Goal: Task Accomplishment & Management: Use online tool/utility

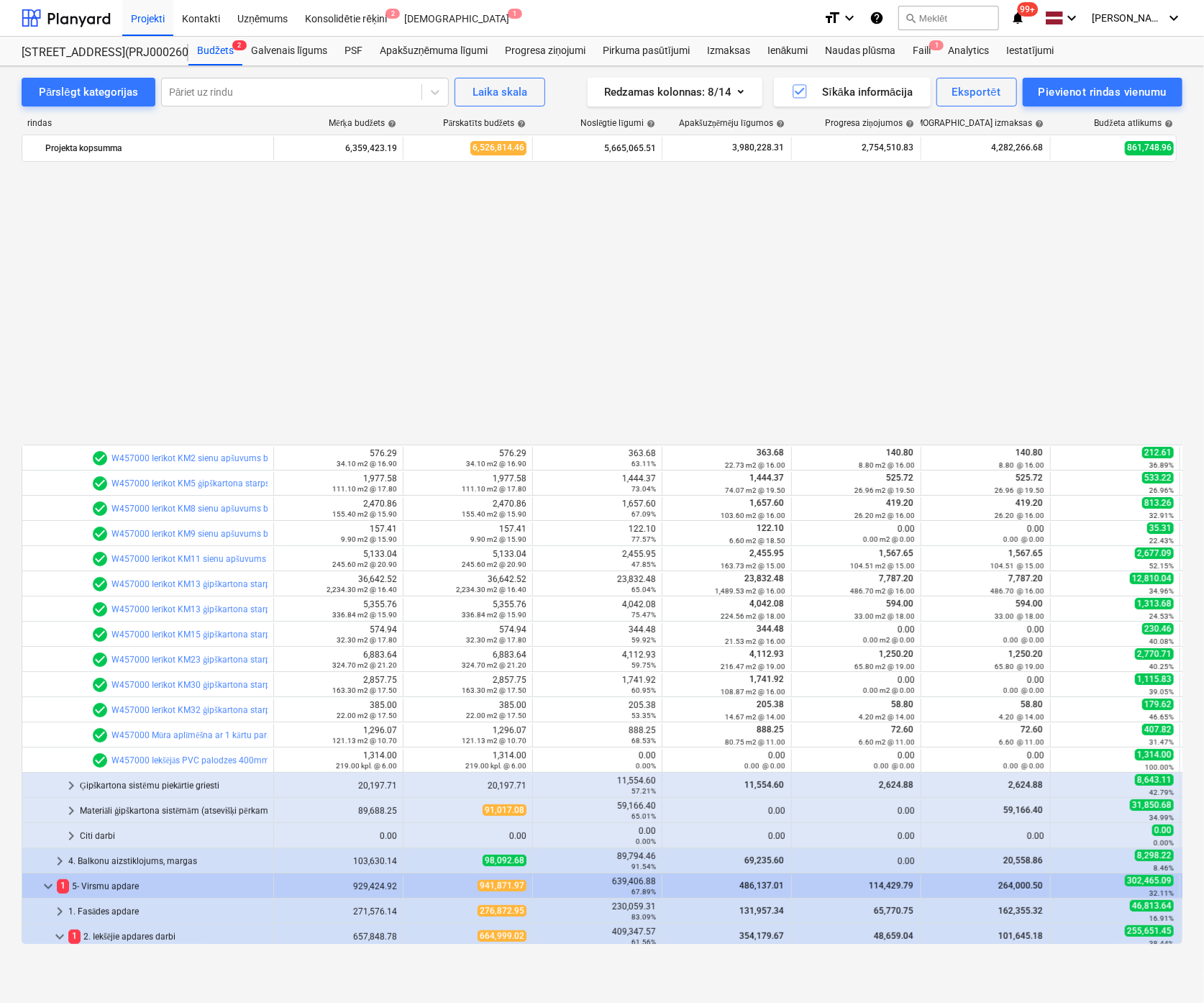
scroll to position [785, 0]
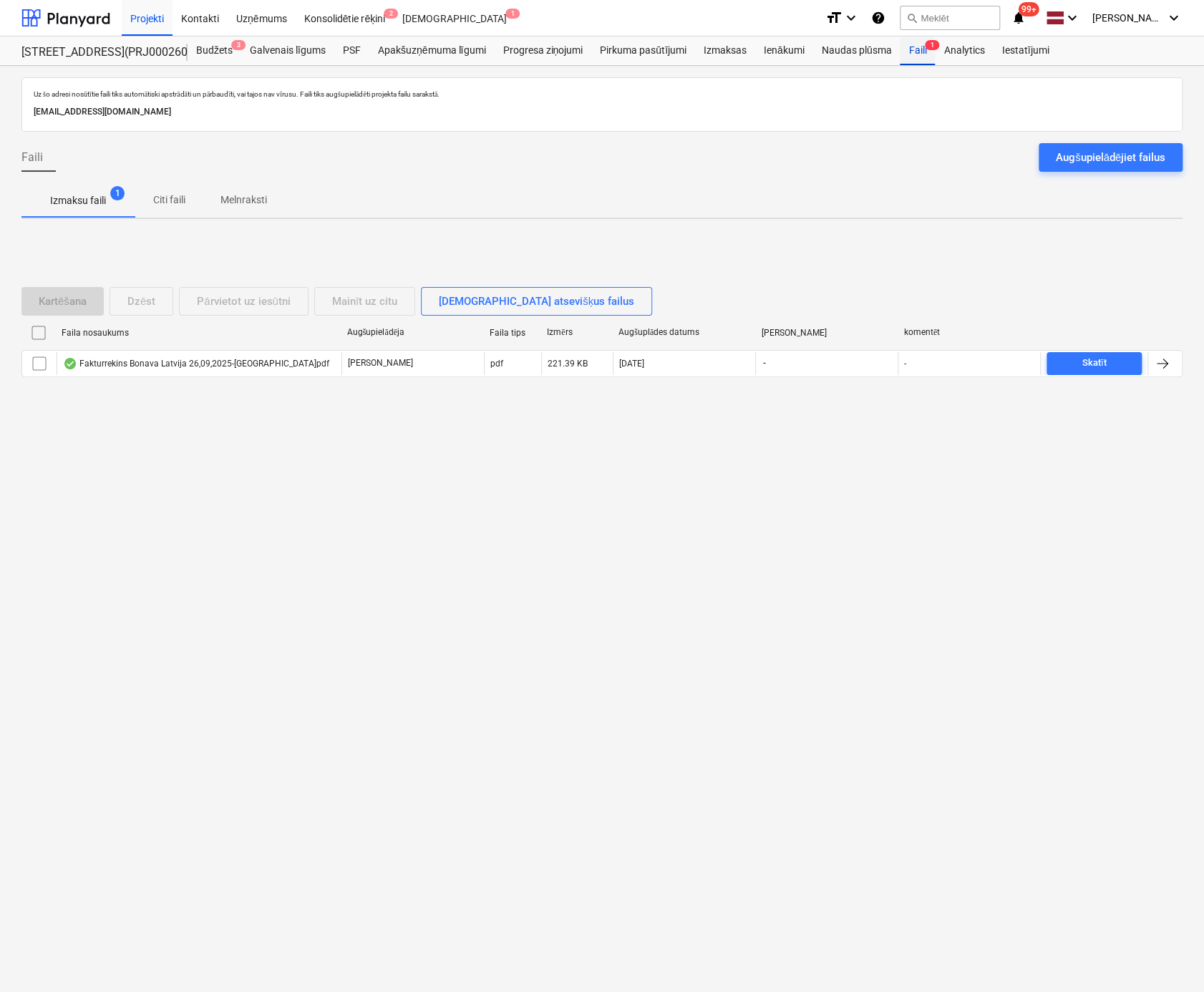
click at [916, 52] on div "Faili 1" at bounding box center [917, 51] width 35 height 29
click at [1107, 151] on div "Augšupielādējiet failus" at bounding box center [1111, 157] width 110 height 19
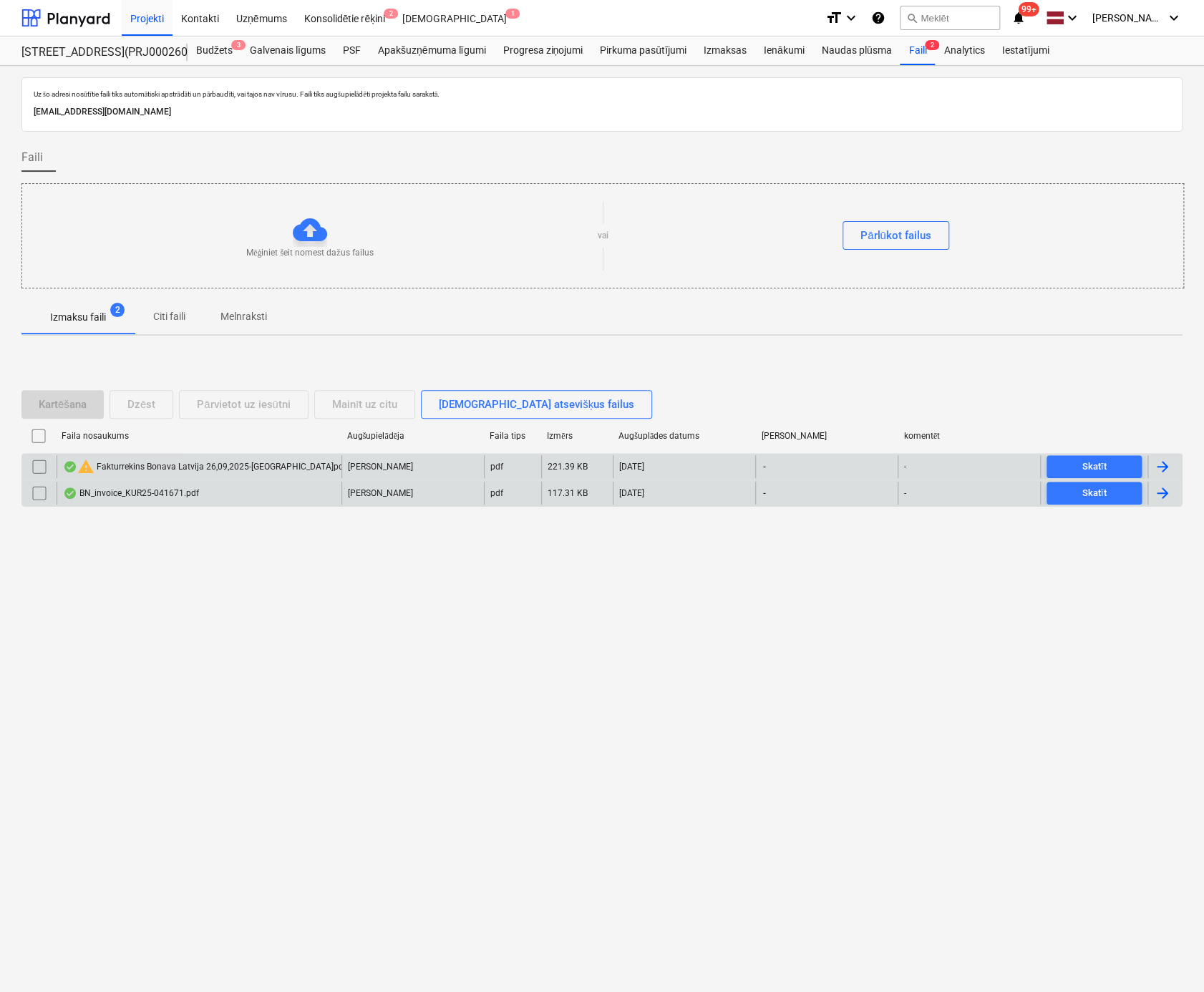
click at [31, 465] on input "checkbox" at bounding box center [39, 466] width 23 height 23
click at [146, 401] on div "Dzēst" at bounding box center [141, 404] width 28 height 19
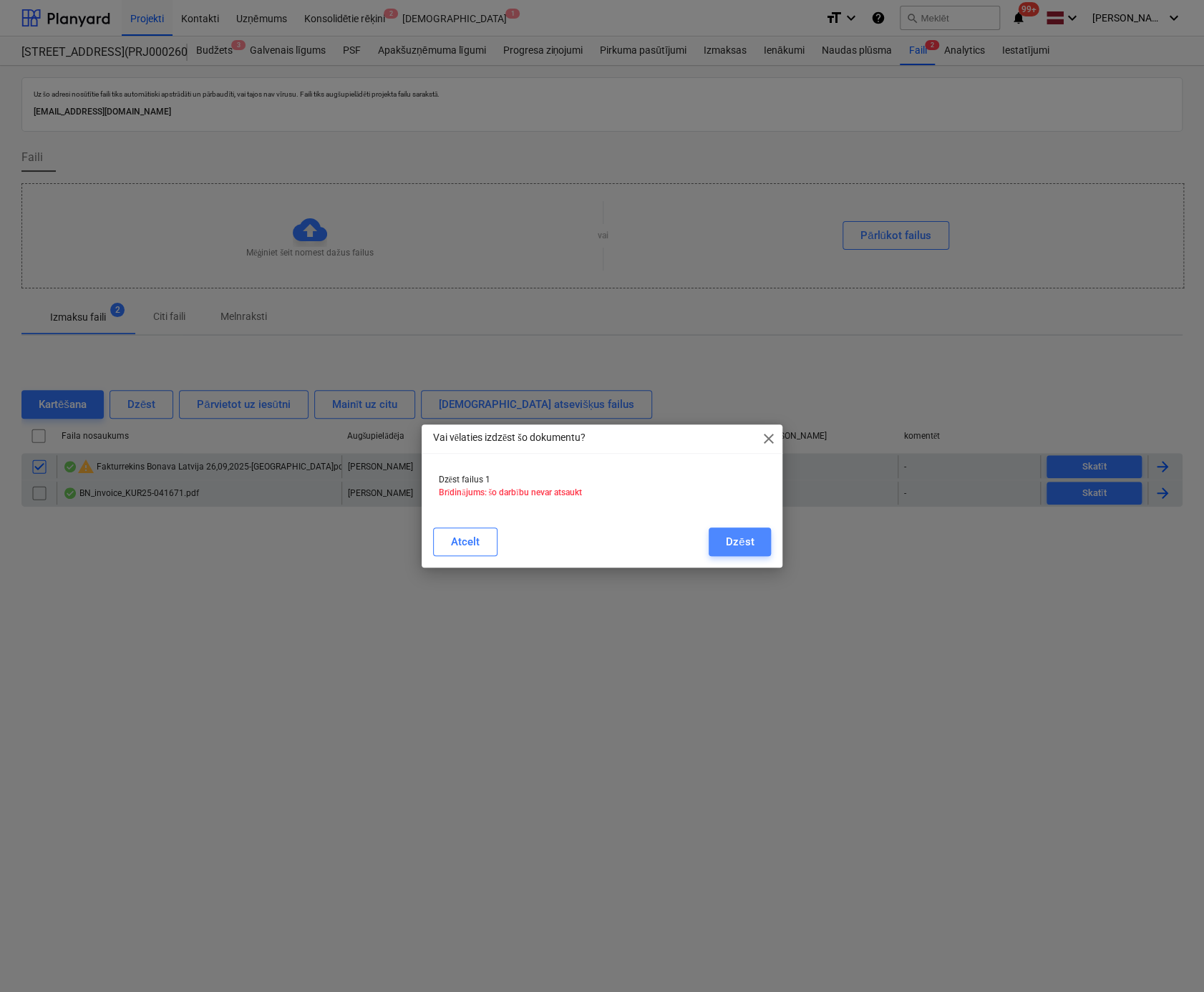
click at [736, 539] on div "Dzēst" at bounding box center [739, 541] width 28 height 19
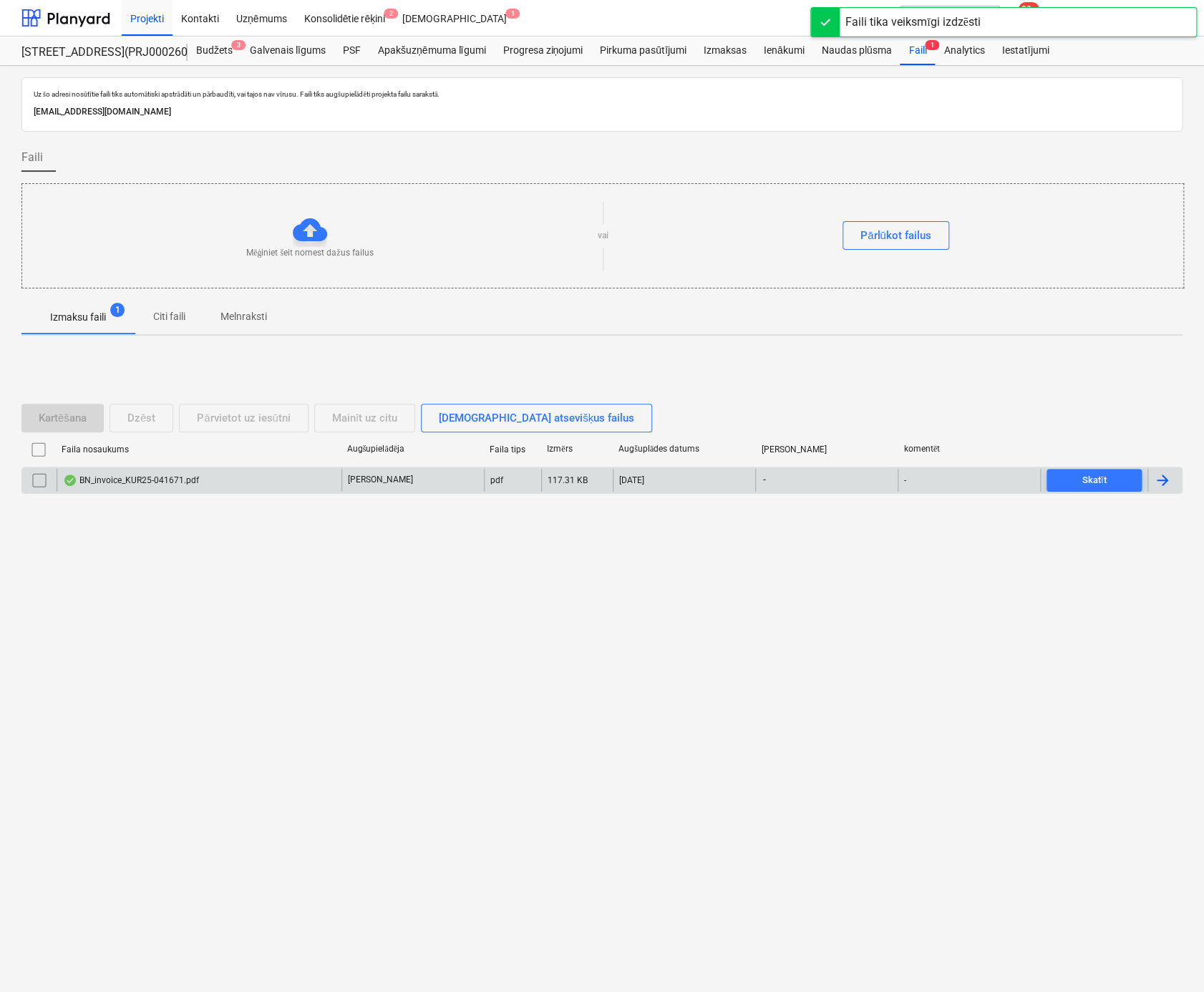
click at [124, 474] on div "BN_invoice_KUR25-041671.pdf" at bounding box center [130, 480] width 136 height 11
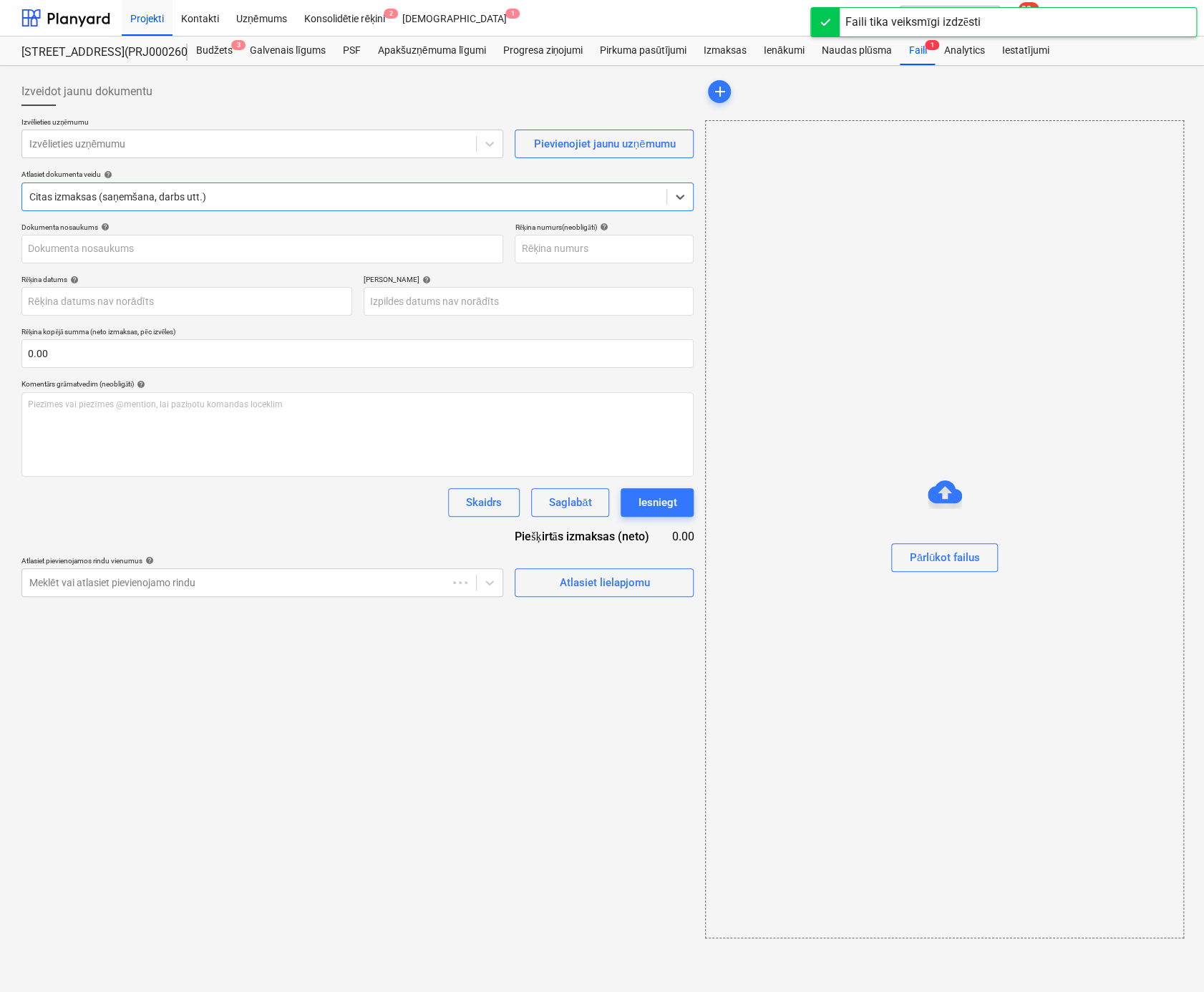
type input "KUR25-041671"
click at [171, 147] on div at bounding box center [249, 144] width 440 height 14
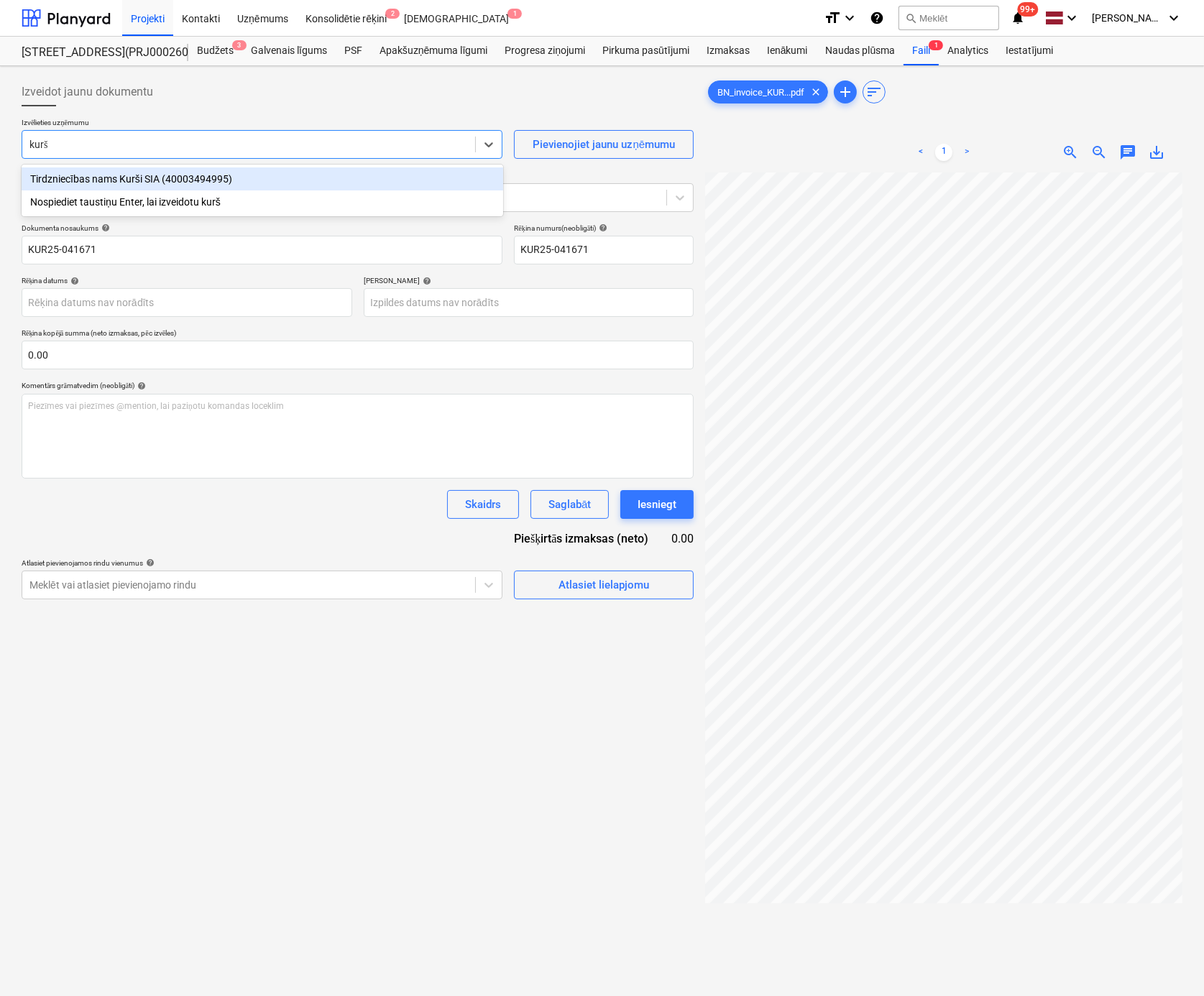
type input "kurši"
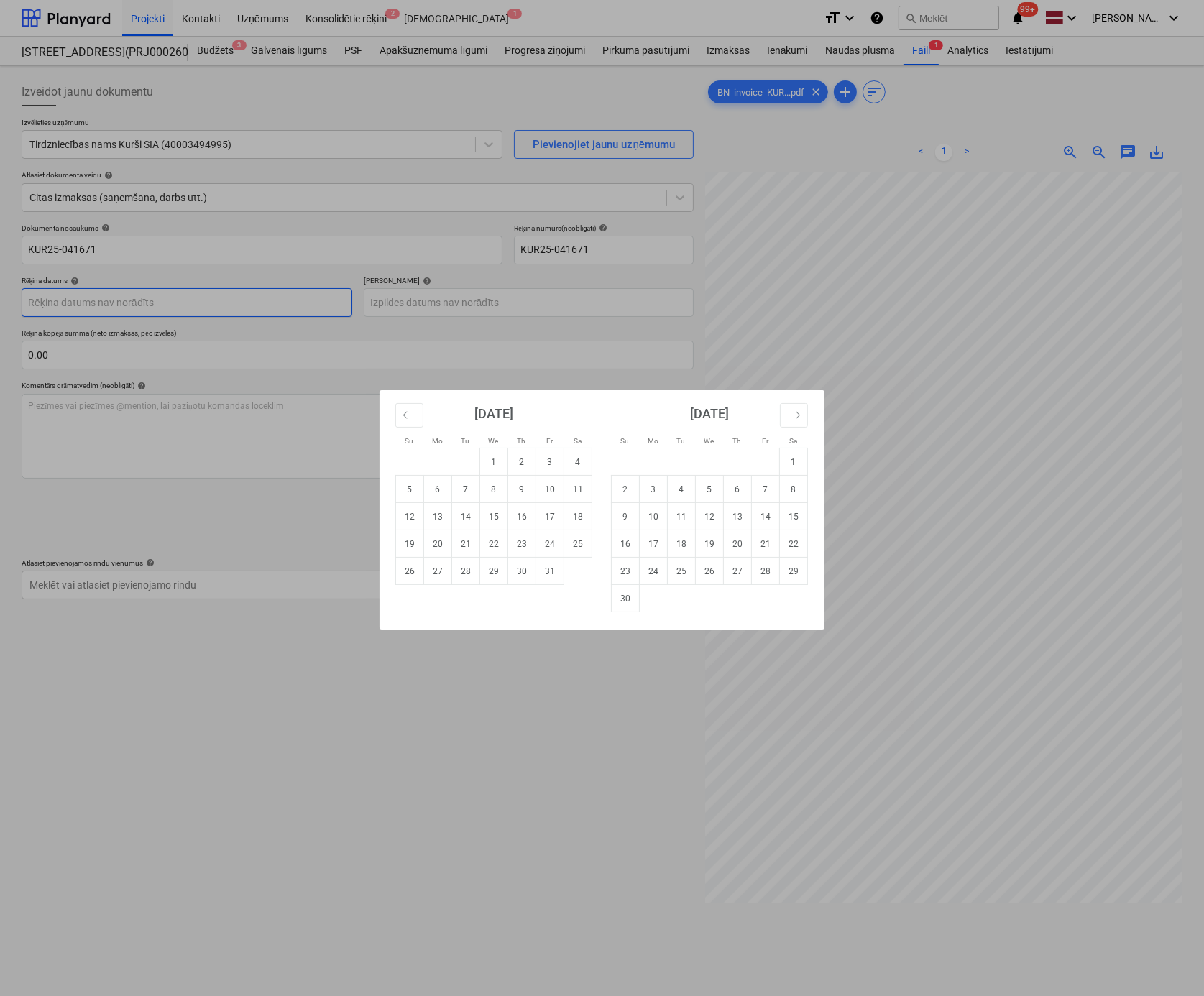
click at [257, 303] on body "Projekti Kontakti Uzņēmums Konsolidētie rēķini 2 Iesūtne 1 format_size keyboard…" at bounding box center [602, 498] width 1204 height 996
click at [463, 489] on td "7" at bounding box center [466, 490] width 28 height 27
type input "[DATE]"
click at [488, 302] on body "Projekti Kontakti Uzņēmums Konsolidētie rēķini 2 Iesūtne 1 format_size keyboard…" at bounding box center [602, 498] width 1204 height 996
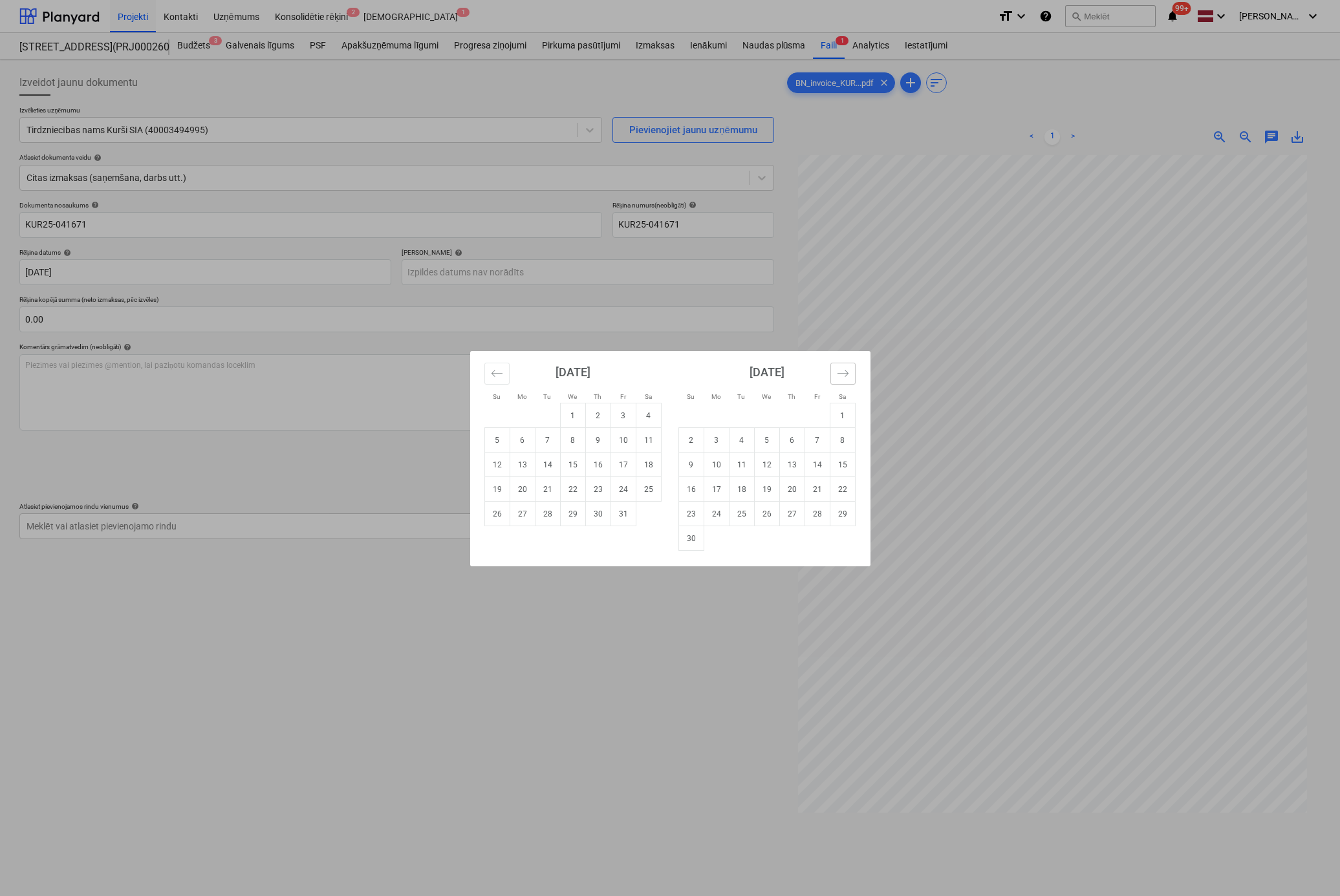
click at [848, 372] on icon "Move forward to switch to the next month." at bounding box center [842, 373] width 12 height 12
click at [848, 372] on icon "Move forward to switch to the next month." at bounding box center [842, 373] width 11 height 7
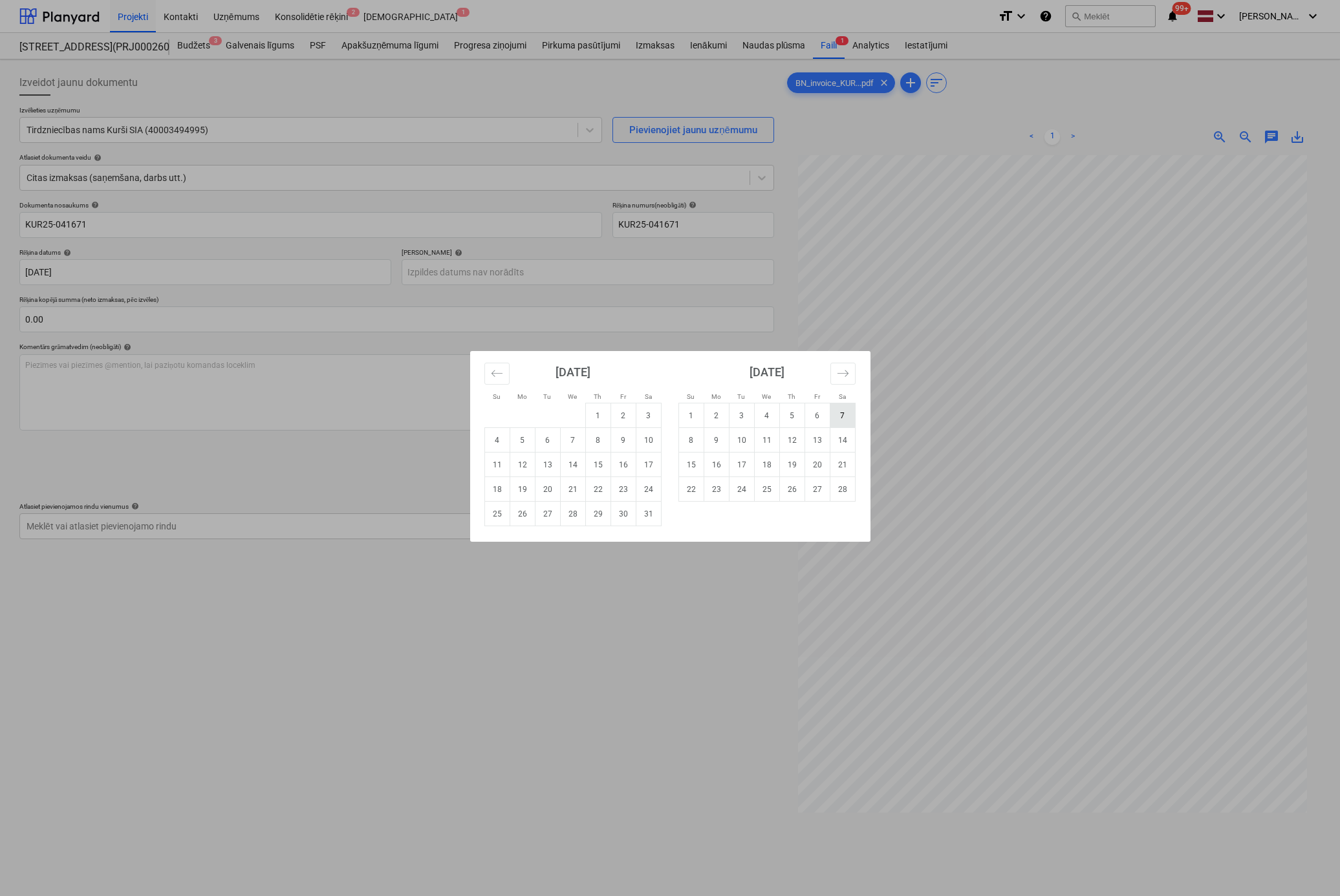
click at [841, 414] on td "7" at bounding box center [842, 416] width 25 height 25
type input "[DATE]"
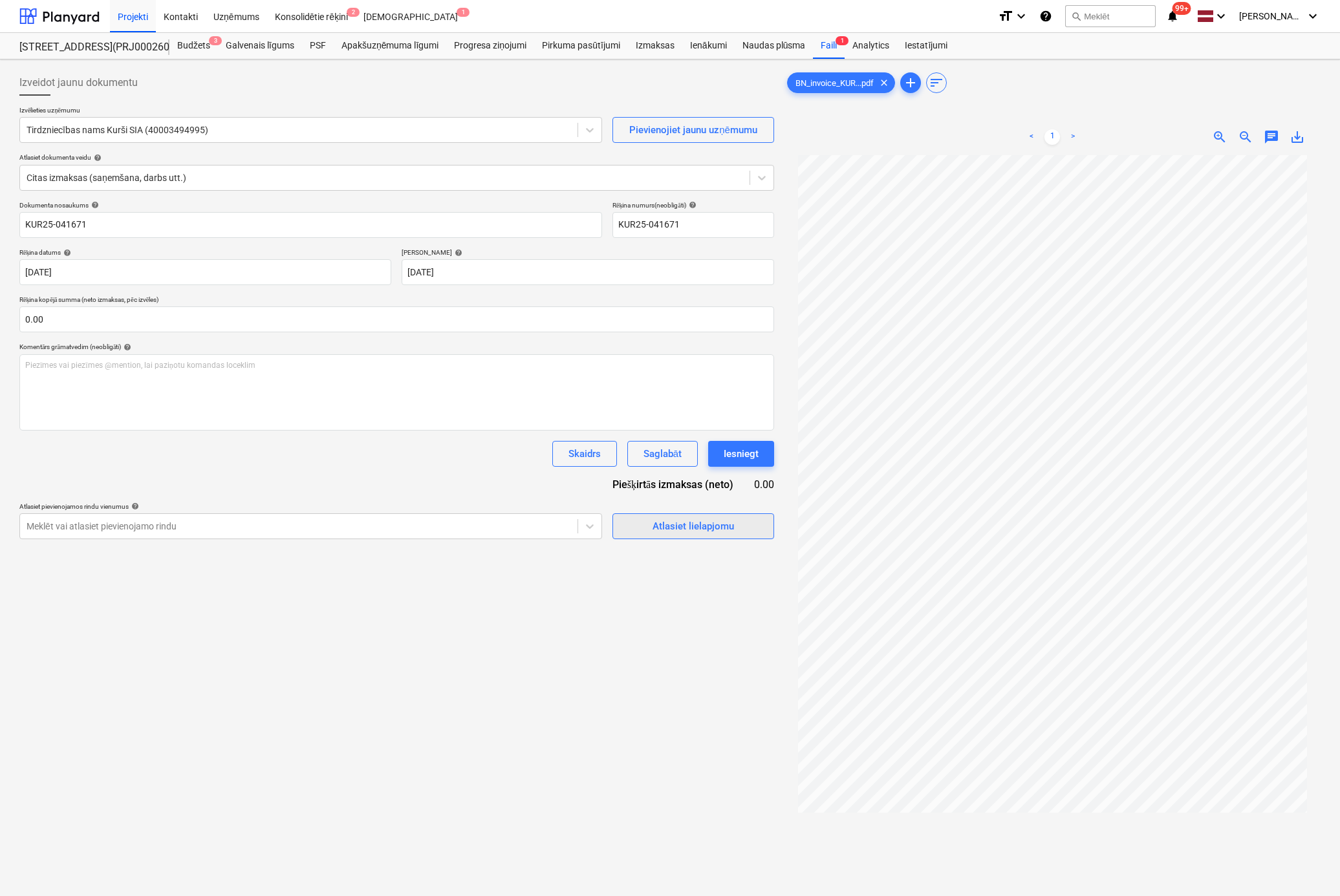
click at [687, 526] on div "Atlasiet lielapjomu" at bounding box center [693, 526] width 81 height 17
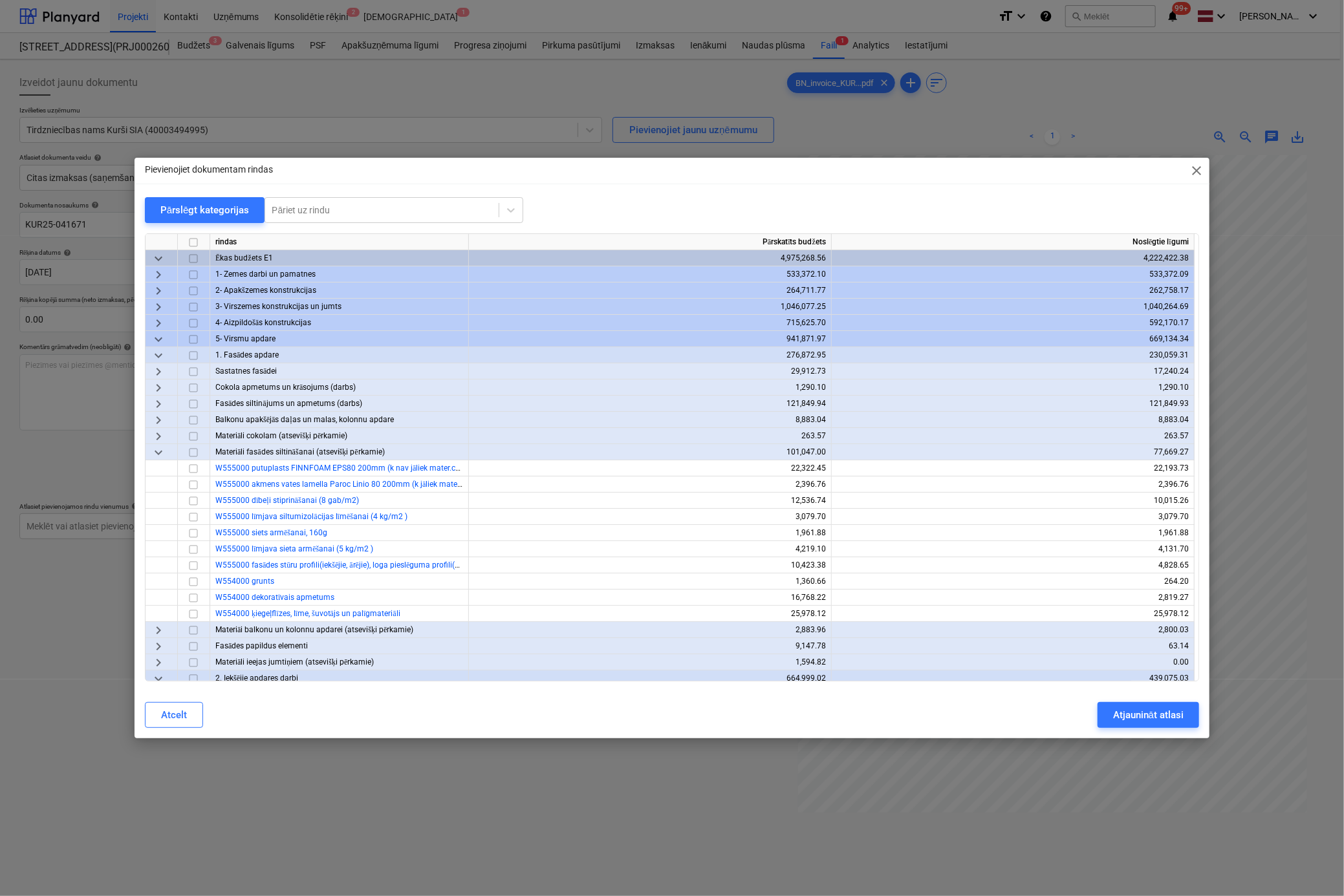
click at [155, 322] on span "keyboard_arrow_right" at bounding box center [158, 323] width 15 height 15
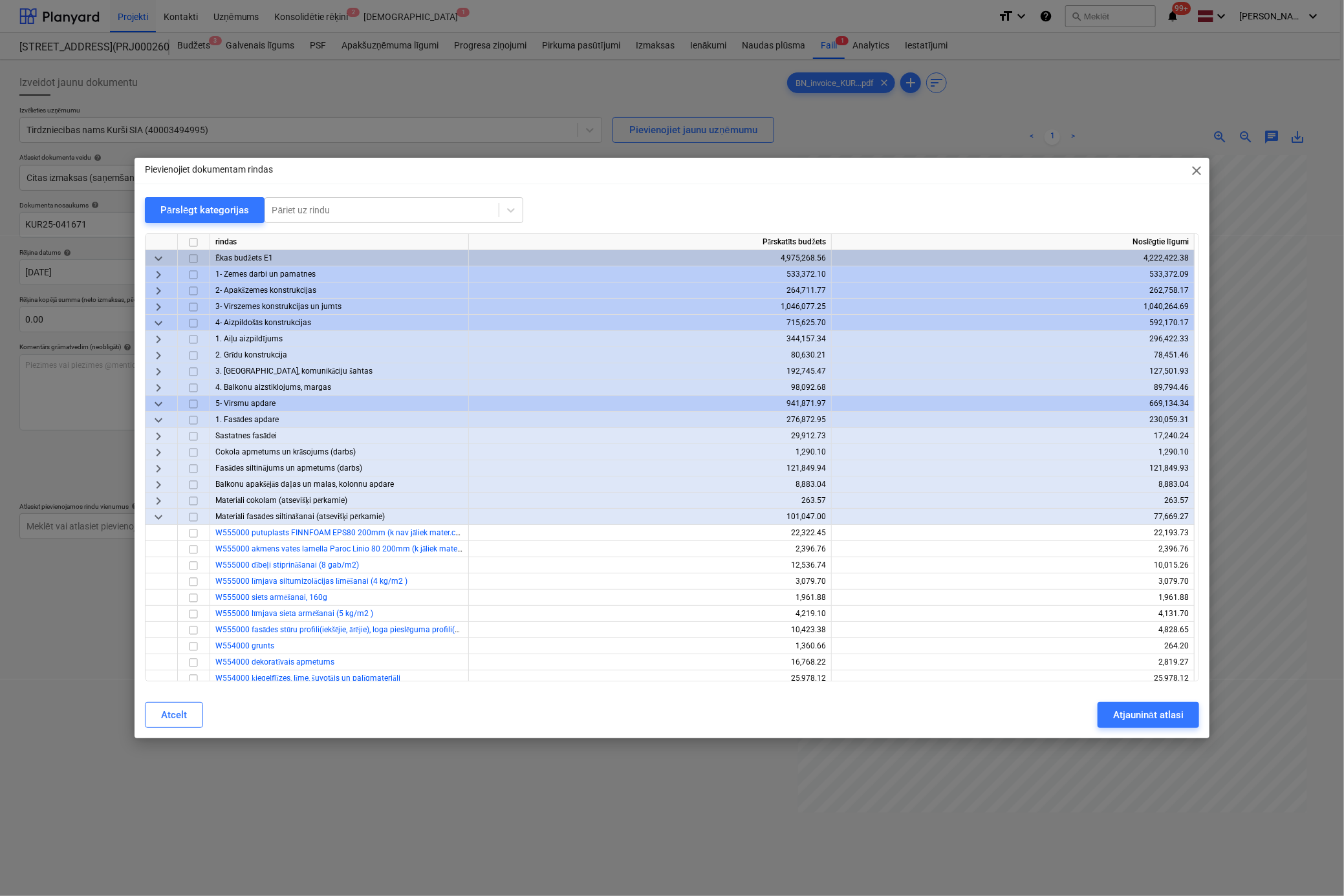
click at [159, 337] on span "keyboard_arrow_right" at bounding box center [158, 339] width 15 height 15
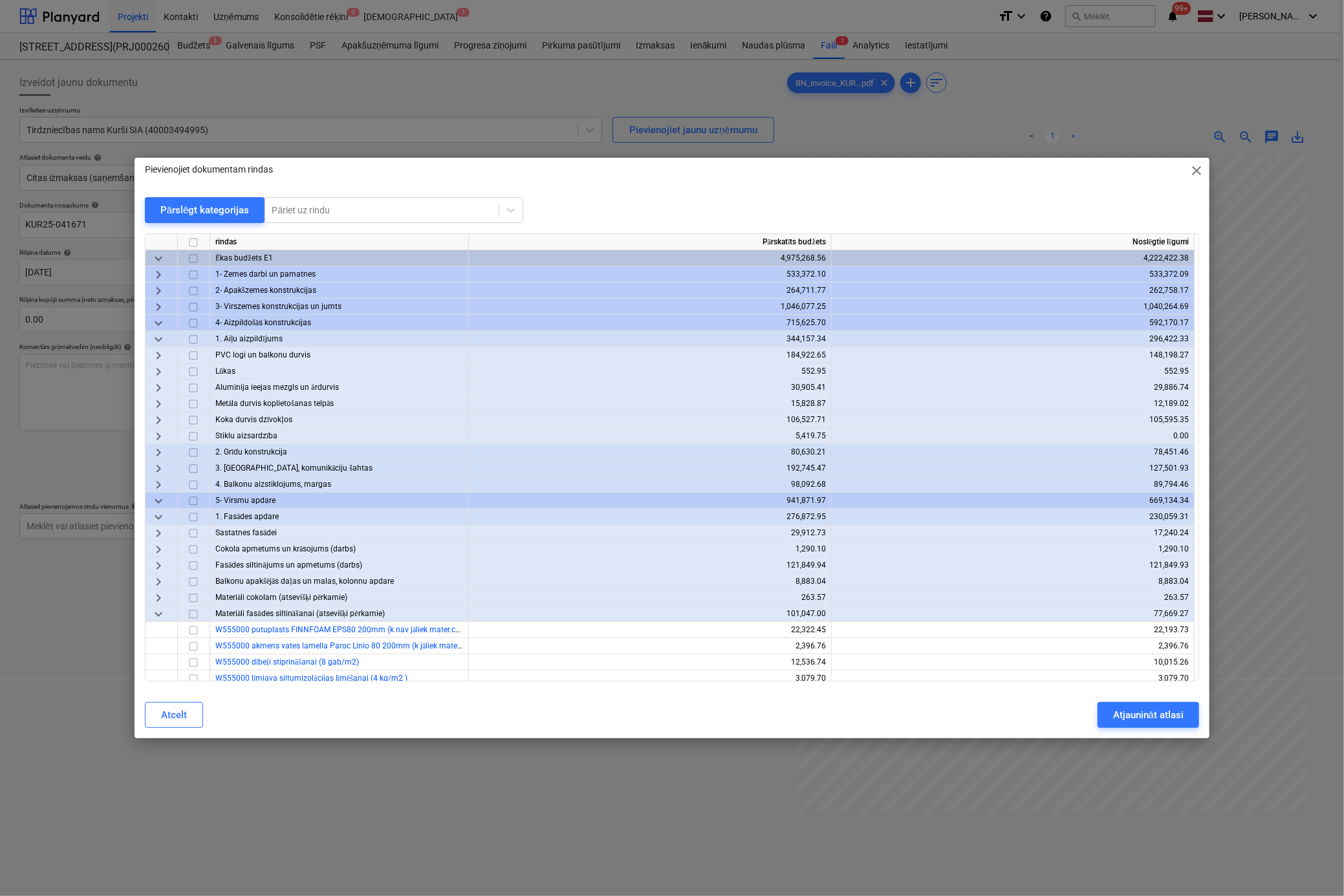
click at [161, 407] on span "keyboard_arrow_right" at bounding box center [158, 404] width 15 height 15
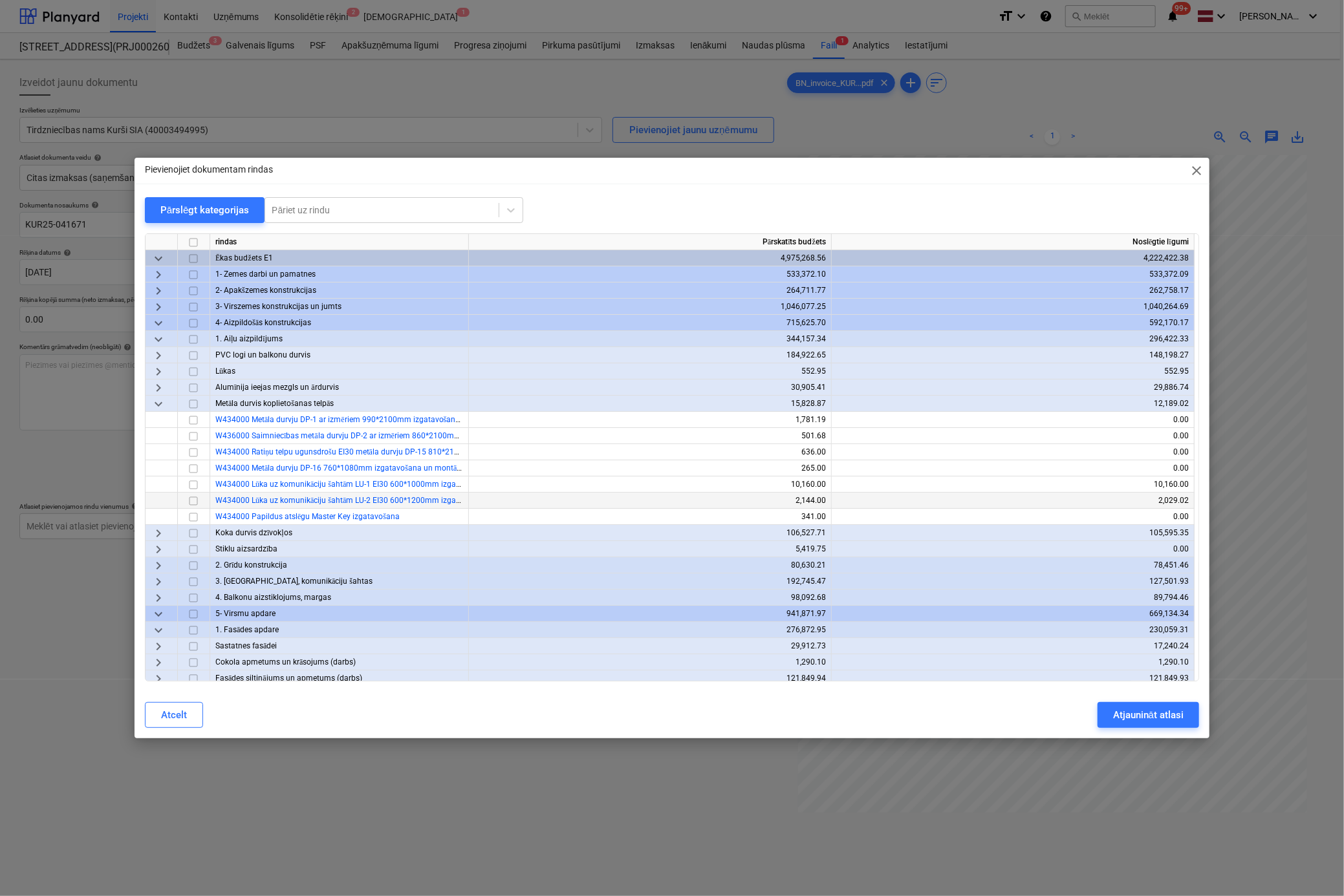
click at [195, 500] on input "checkbox" at bounding box center [193, 500] width 15 height 15
click at [1087, 718] on div "Atjaunināt atlasi" at bounding box center [1148, 715] width 71 height 17
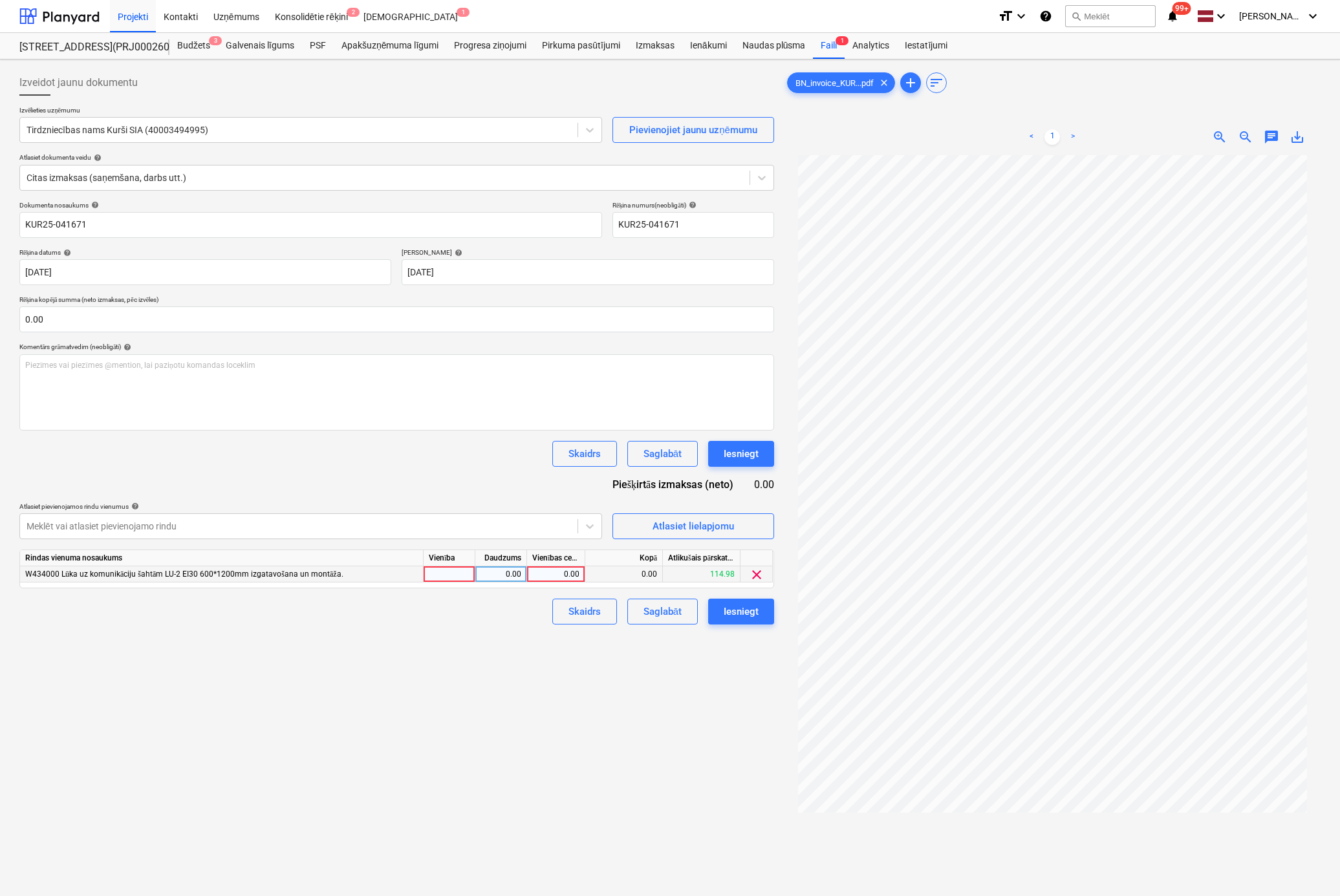
click at [567, 575] on div "0.00" at bounding box center [556, 575] width 47 height 16
type input "100"
click at [496, 731] on div "Izveidot jaunu dokumentu Izvēlieties uzņēmumu Tirdzniecības nams Kurši SIA (400…" at bounding box center [397, 543] width 765 height 956
click at [748, 613] on div "Iesniegt" at bounding box center [741, 611] width 35 height 17
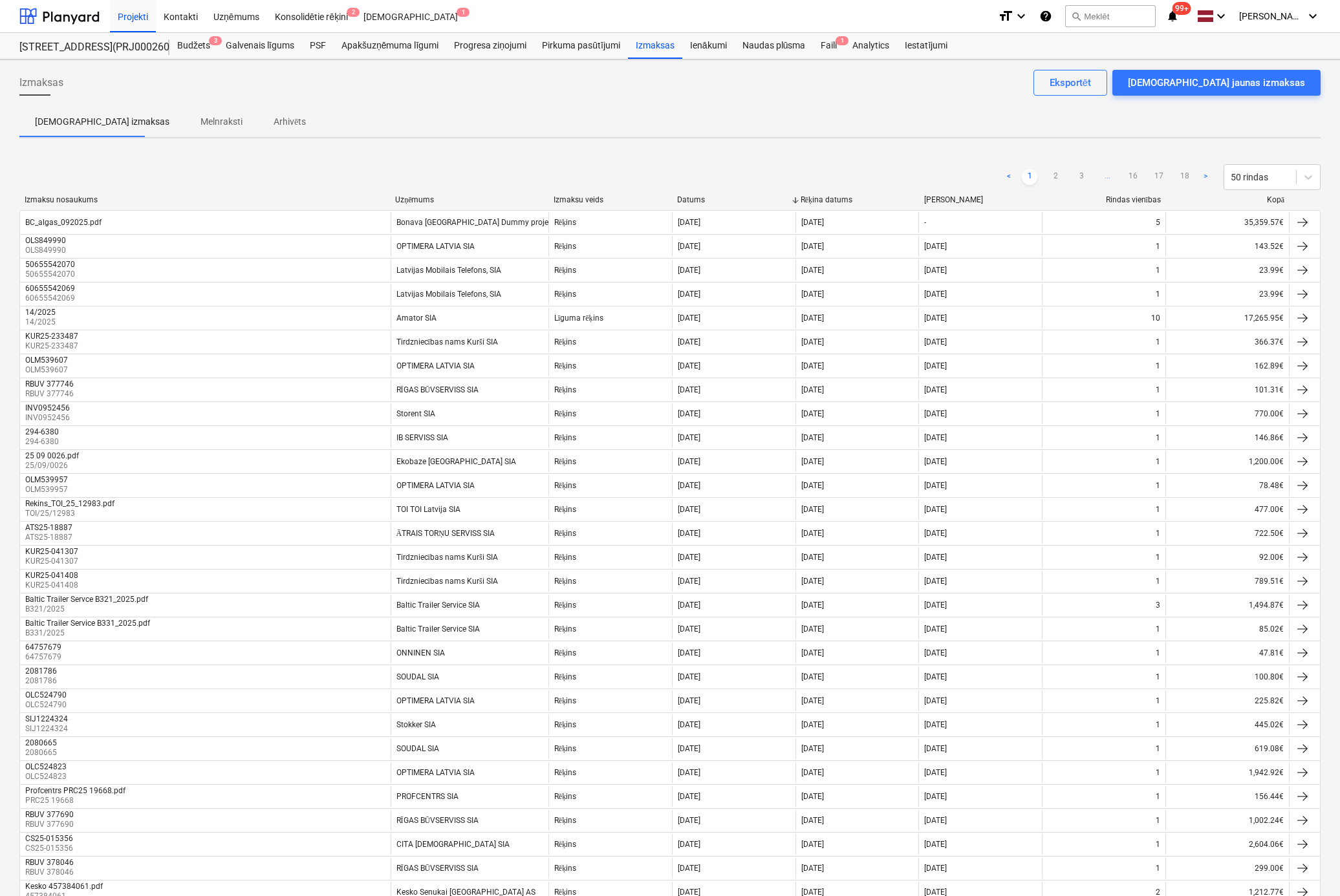
click at [781, 167] on div "< 1 2 3 ... 16 17 18 > 50 rindas" at bounding box center [670, 177] width 1301 height 26
click at [1056, 174] on link "2" at bounding box center [1055, 177] width 15 height 15
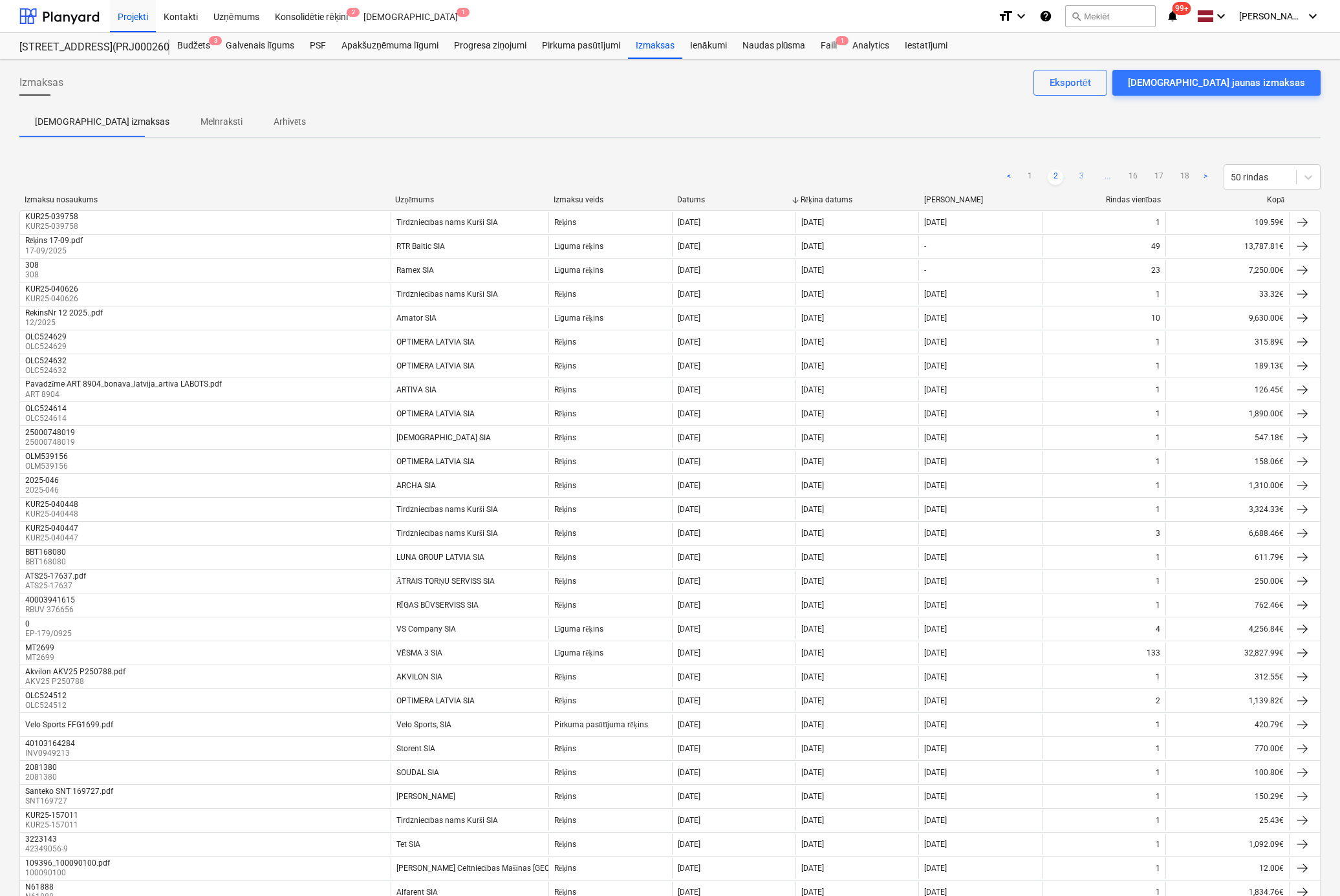
click at [1081, 176] on link "3" at bounding box center [1081, 177] width 15 height 15
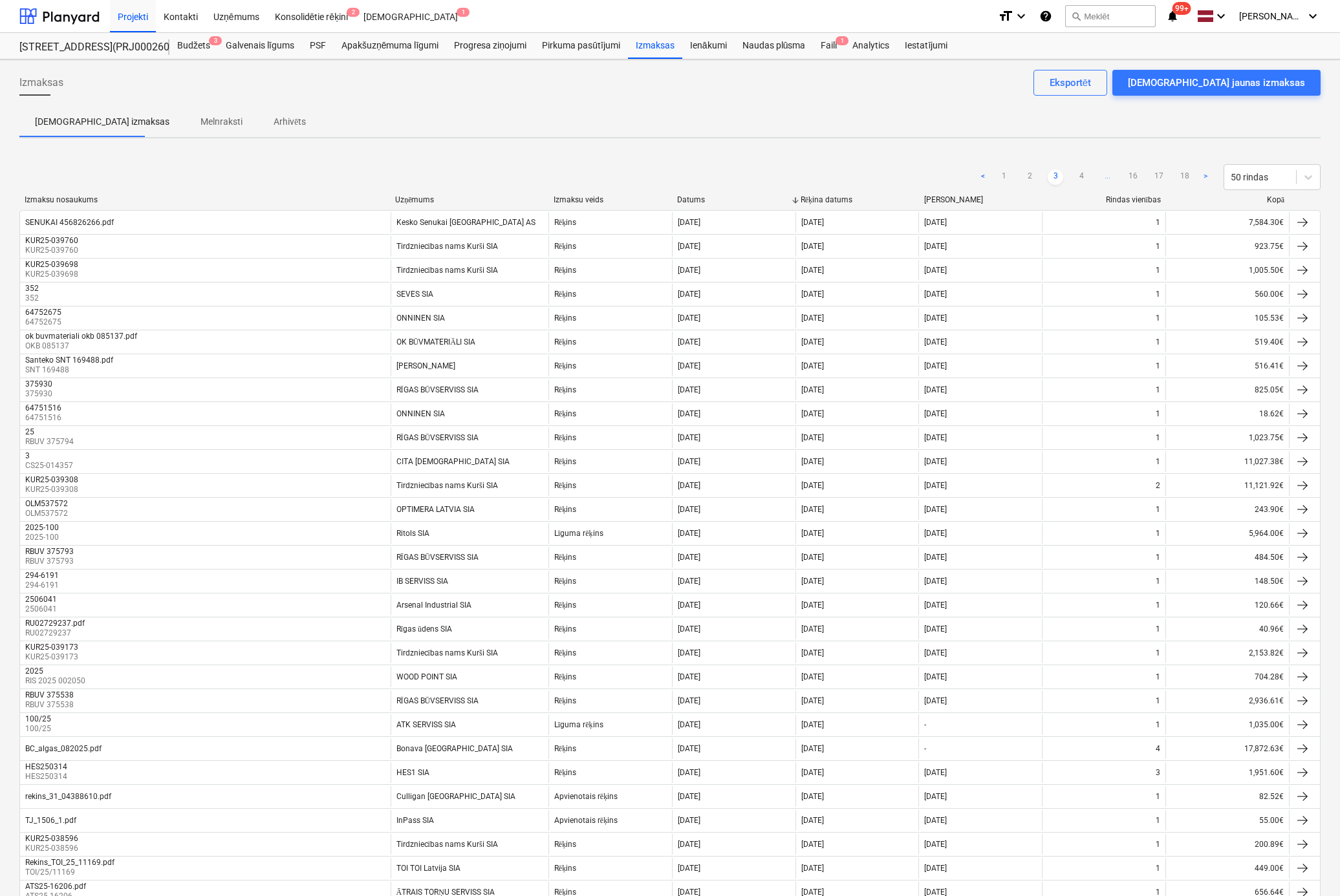
drag, startPoint x: 984, startPoint y: 96, endPoint x: 984, endPoint y: 81, distance: 15.0
click at [983, 92] on div "Izmaksas Apstipriniet jaunas izmaksas Eksportēt" at bounding box center [670, 88] width 1301 height 36
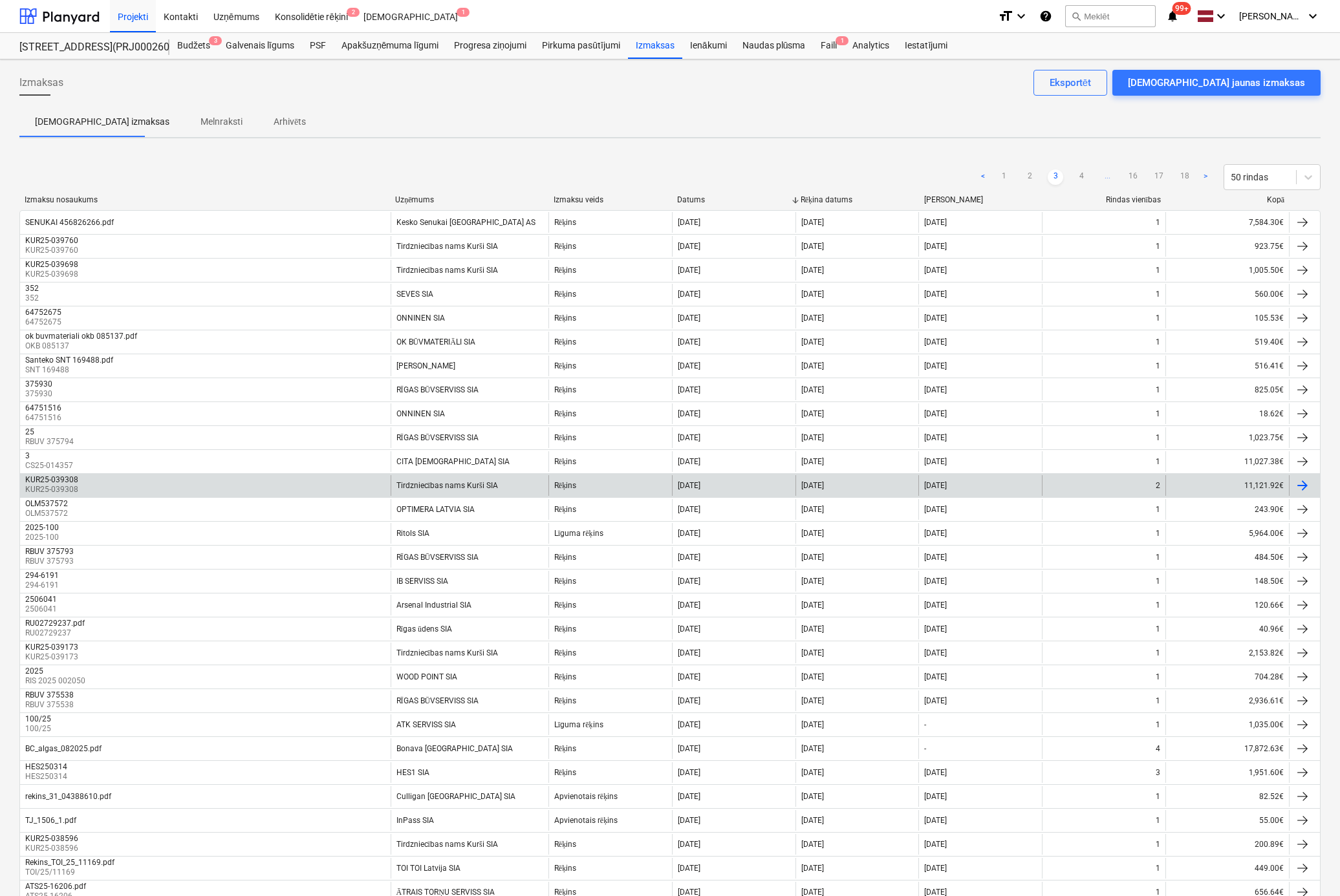
click at [39, 477] on div "KUR25-039308" at bounding box center [52, 479] width 53 height 9
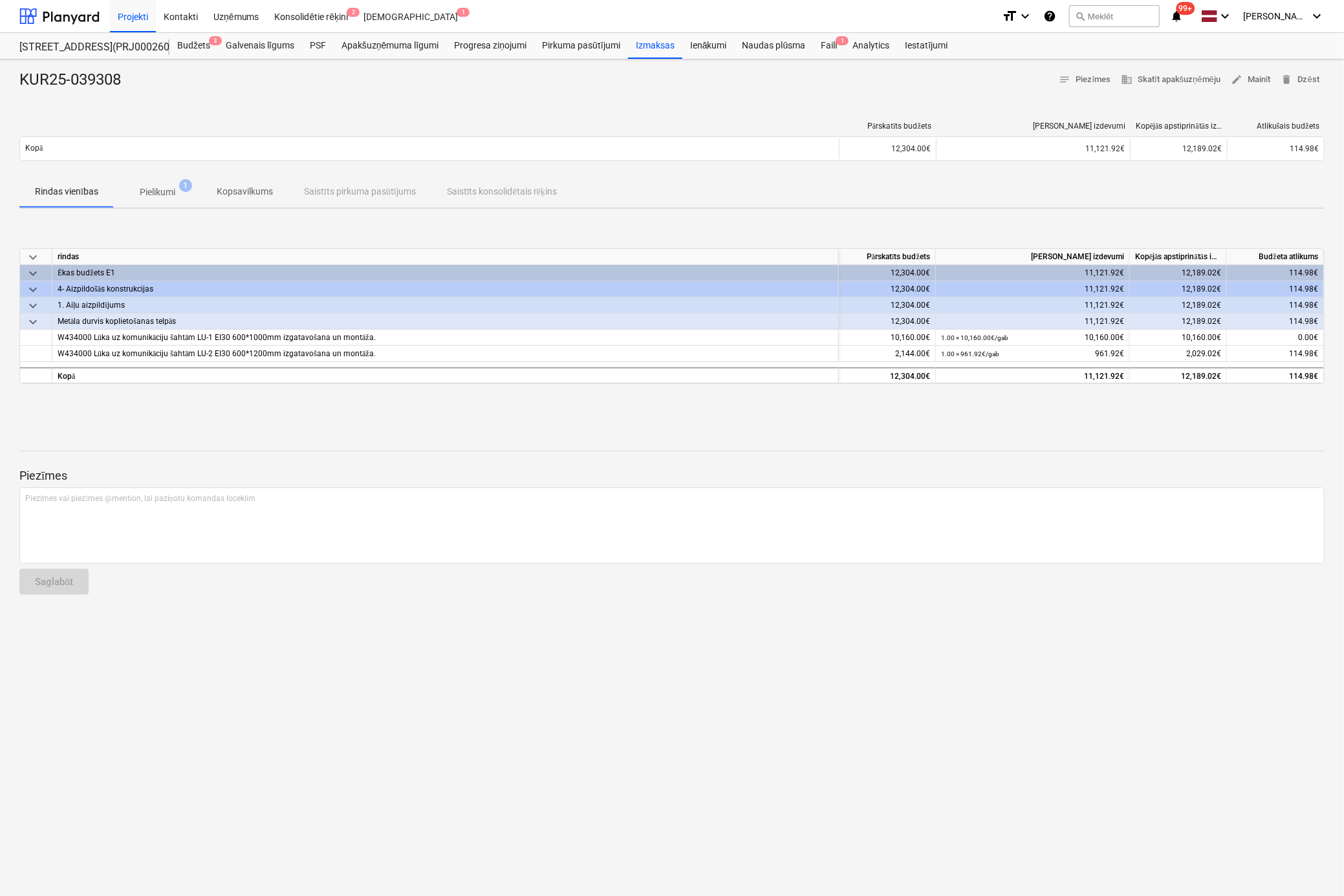
click at [150, 189] on p "Pielikumi" at bounding box center [157, 192] width 36 height 14
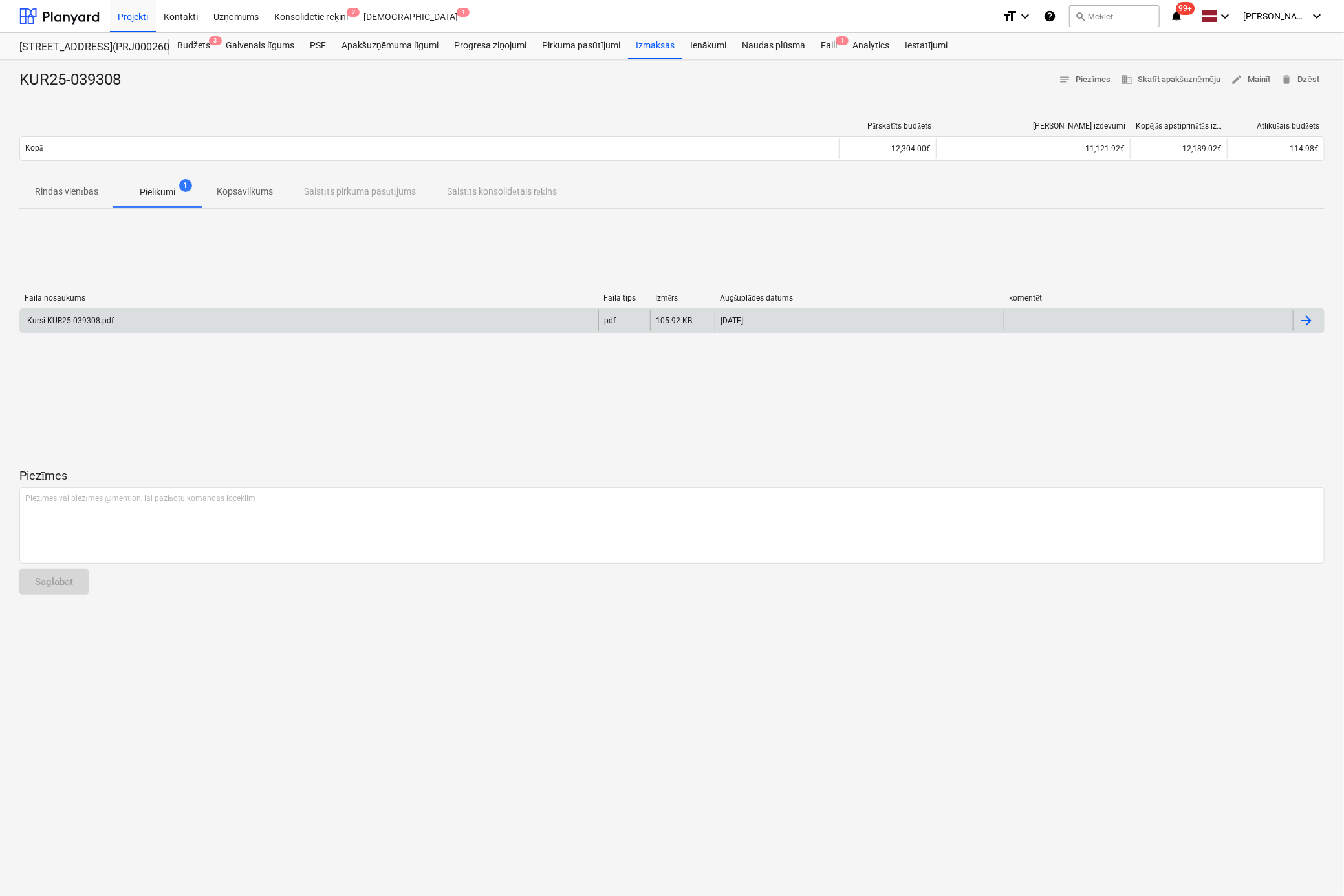
click at [84, 318] on div "Kursi KUR25-039308.pdf" at bounding box center [70, 321] width 89 height 9
